Goal: Information Seeking & Learning: Learn about a topic

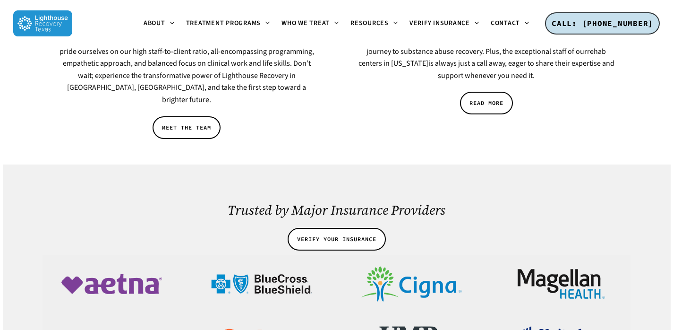
scroll to position [1706, 0]
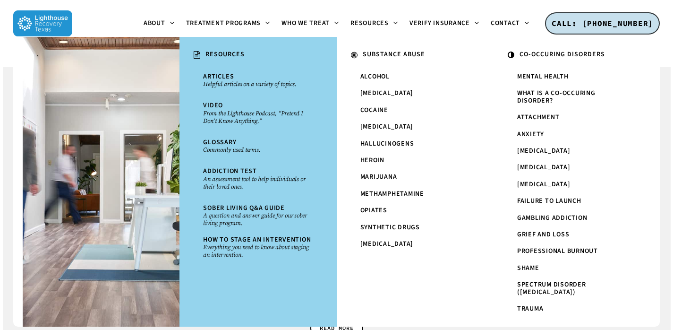
click at [222, 53] on u "RESOURCES" at bounding box center [224, 54] width 39 height 9
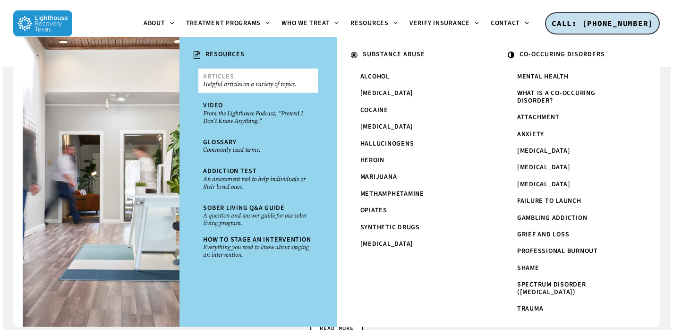
click at [222, 78] on span "Articles" at bounding box center [218, 76] width 31 height 9
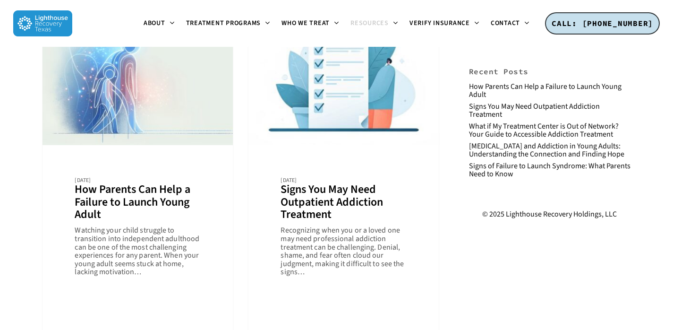
scroll to position [55, 0]
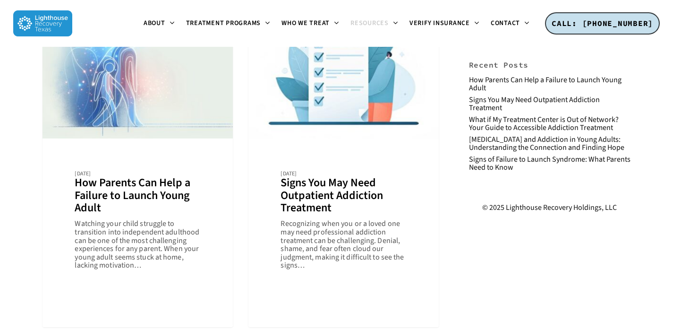
click at [317, 208] on link "Signs You May Need Outpatient Addiction Treatment" at bounding box center [343, 168] width 190 height 317
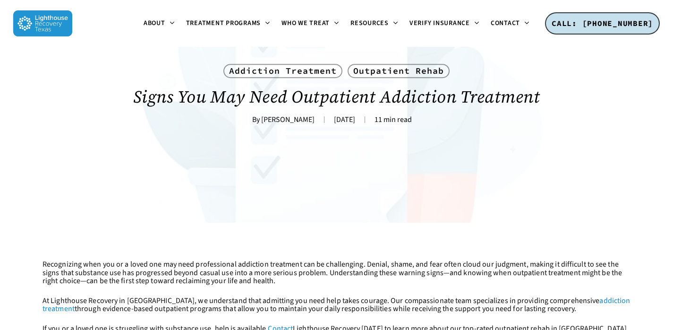
scroll to position [109, 0]
